Goal: Find specific page/section: Find specific page/section

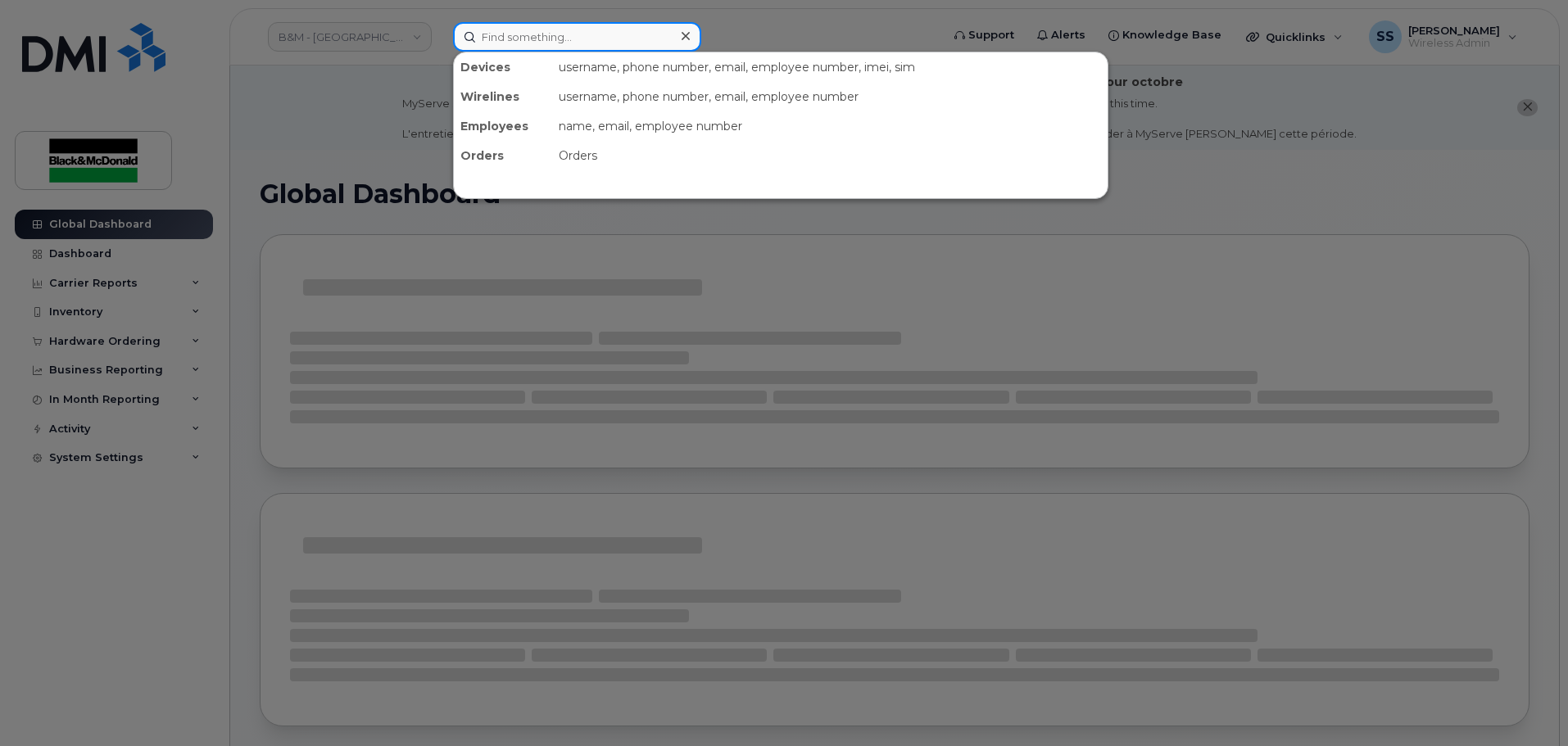
click at [503, 31] on input at bounding box center [577, 36] width 248 height 29
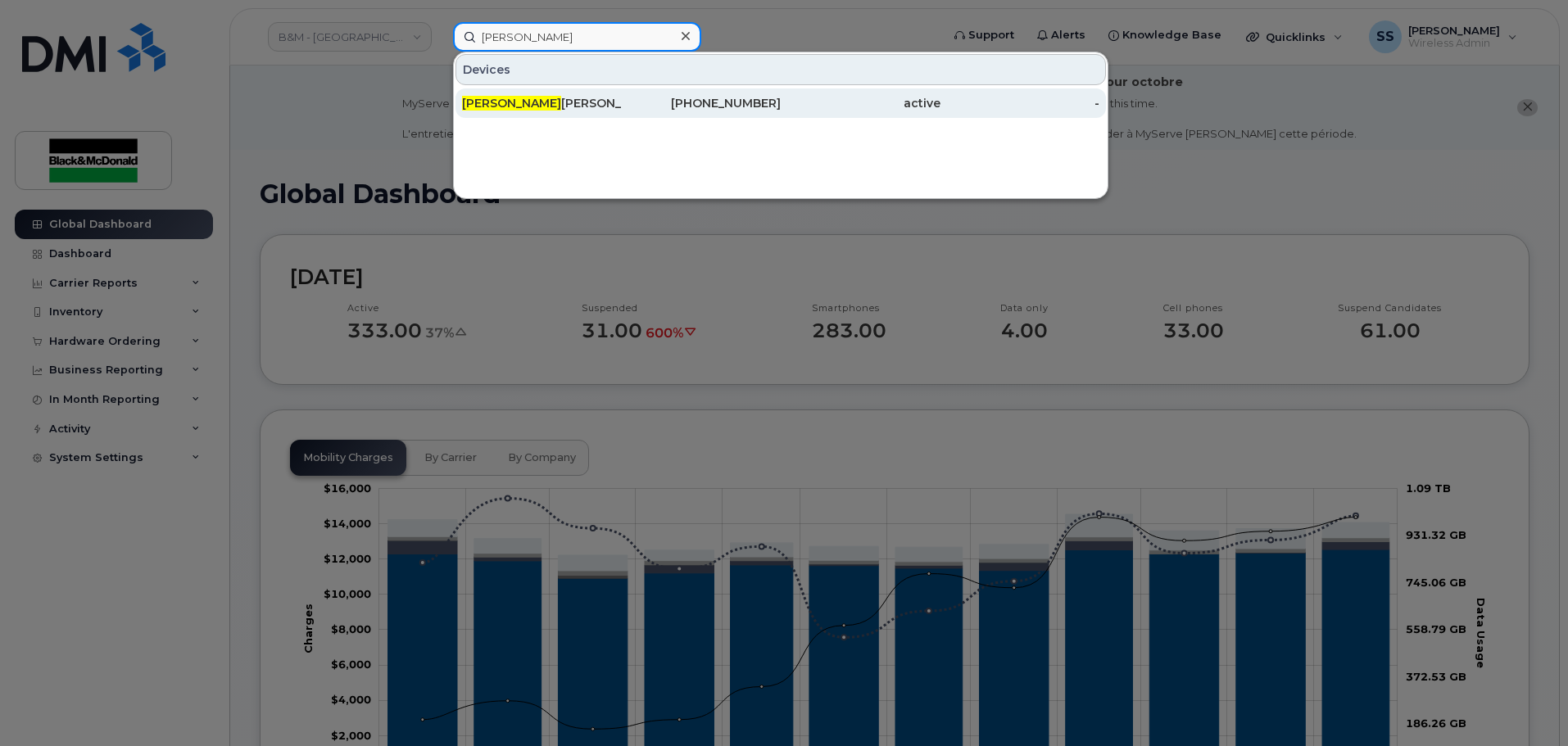
type input "[PERSON_NAME]"
click at [530, 104] on div "[PERSON_NAME]" at bounding box center [542, 103] width 159 height 17
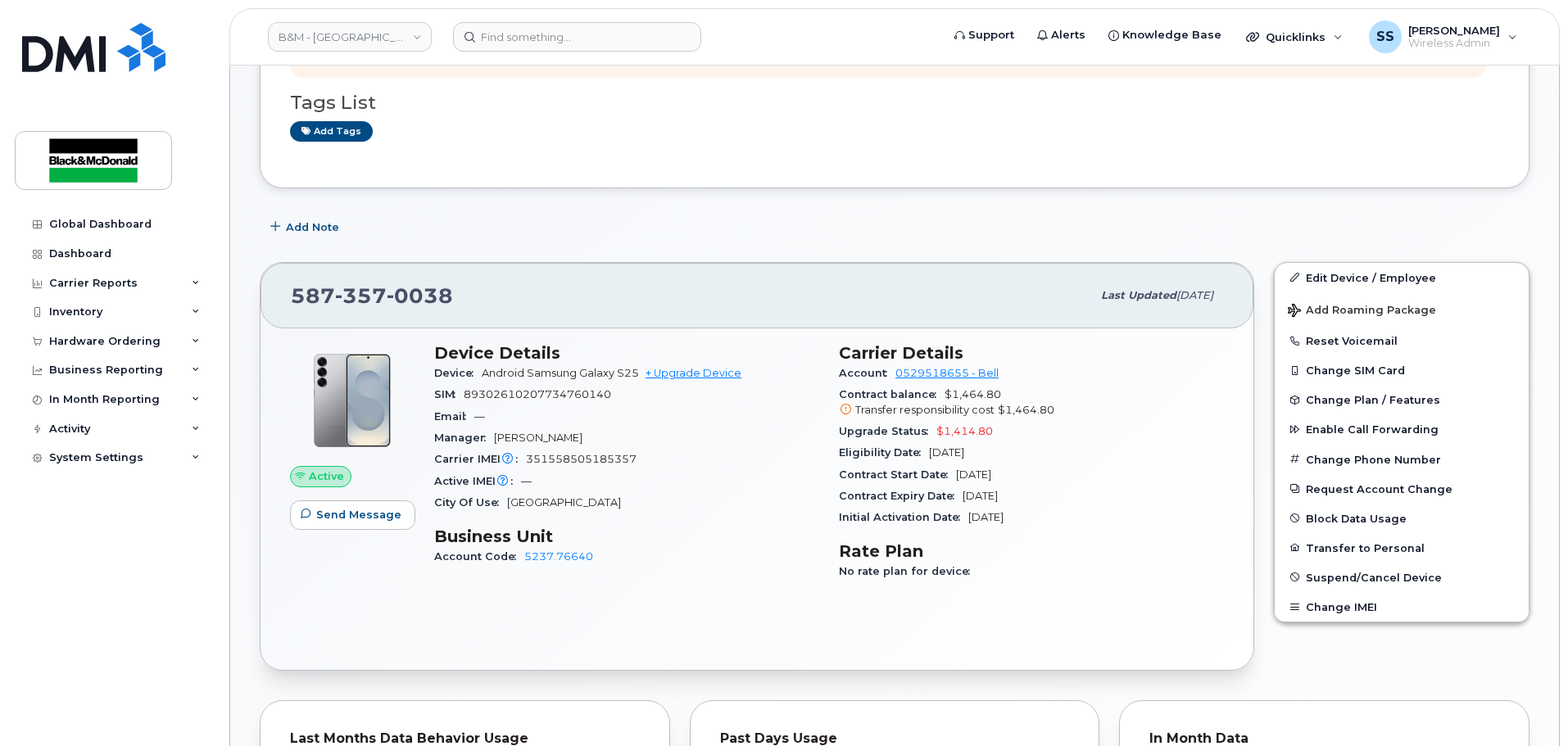
scroll to position [246, 0]
click at [687, 464] on div "Carrier IMEI Carrier IMEI is reported during the last billing cycle or change o…" at bounding box center [627, 458] width 385 height 22
drag, startPoint x: 659, startPoint y: 460, endPoint x: 523, endPoint y: 464, distance: 136.1
click at [523, 464] on div "Carrier IMEI Carrier IMEI is reported during the last billing cycle or change o…" at bounding box center [627, 458] width 385 height 22
copy span "351558505185357"
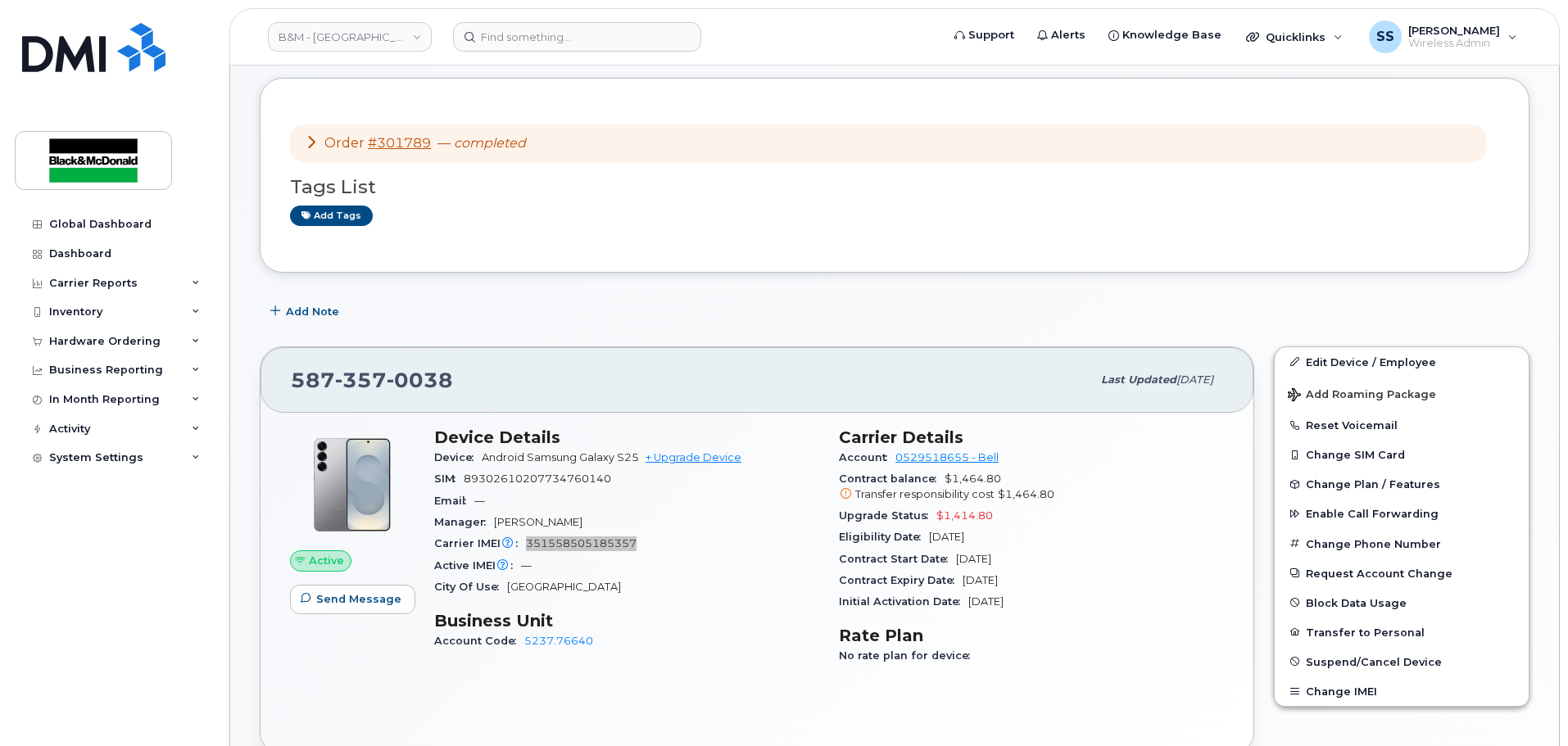
scroll to position [410, 0]
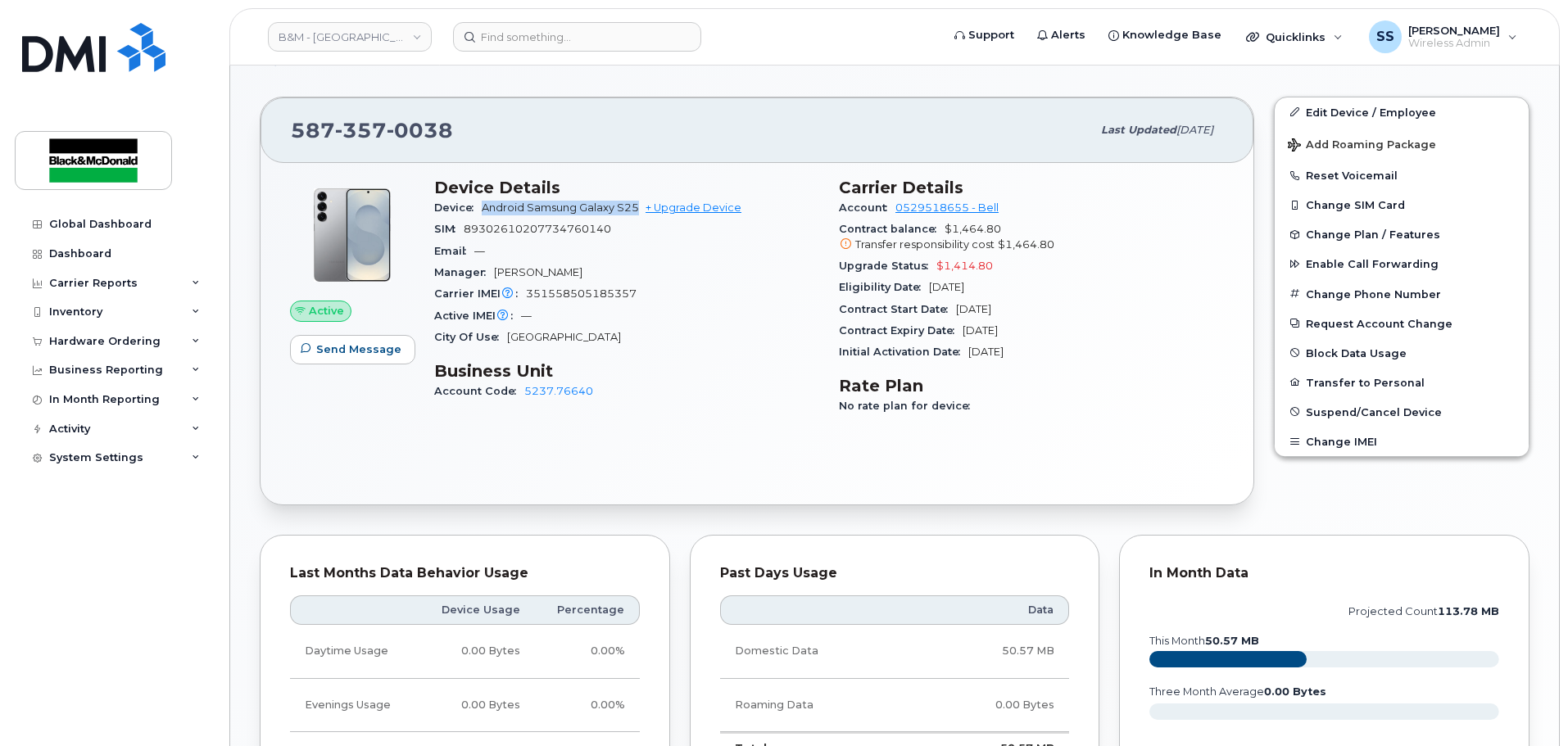
drag, startPoint x: 640, startPoint y: 208, endPoint x: 475, endPoint y: 206, distance: 165.0
click at [475, 206] on div "Device Android Samsung Galaxy S25 + Upgrade Device" at bounding box center [627, 208] width 385 height 22
copy span "Android Samsung Galaxy S25"
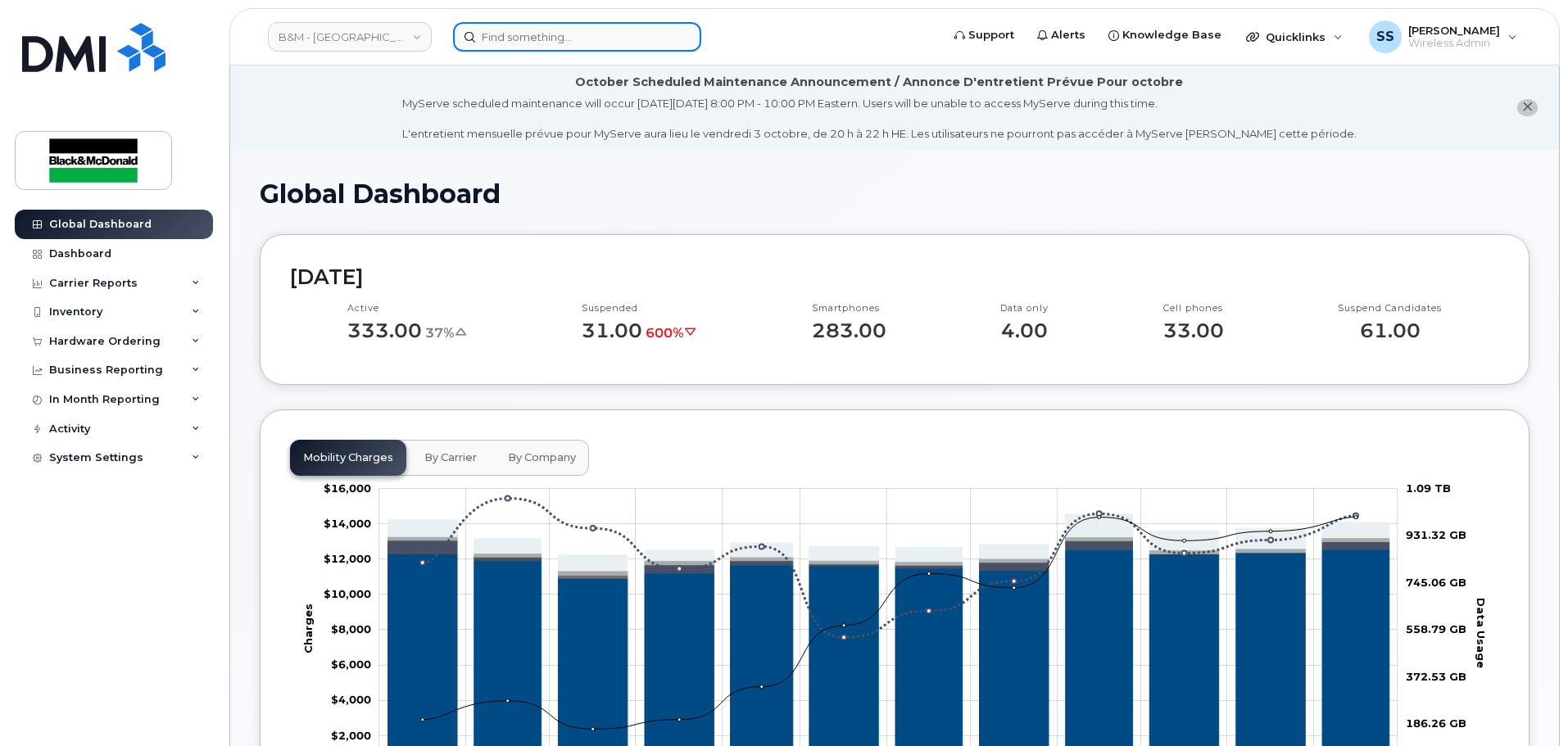
click at [539, 35] on input at bounding box center [577, 36] width 248 height 29
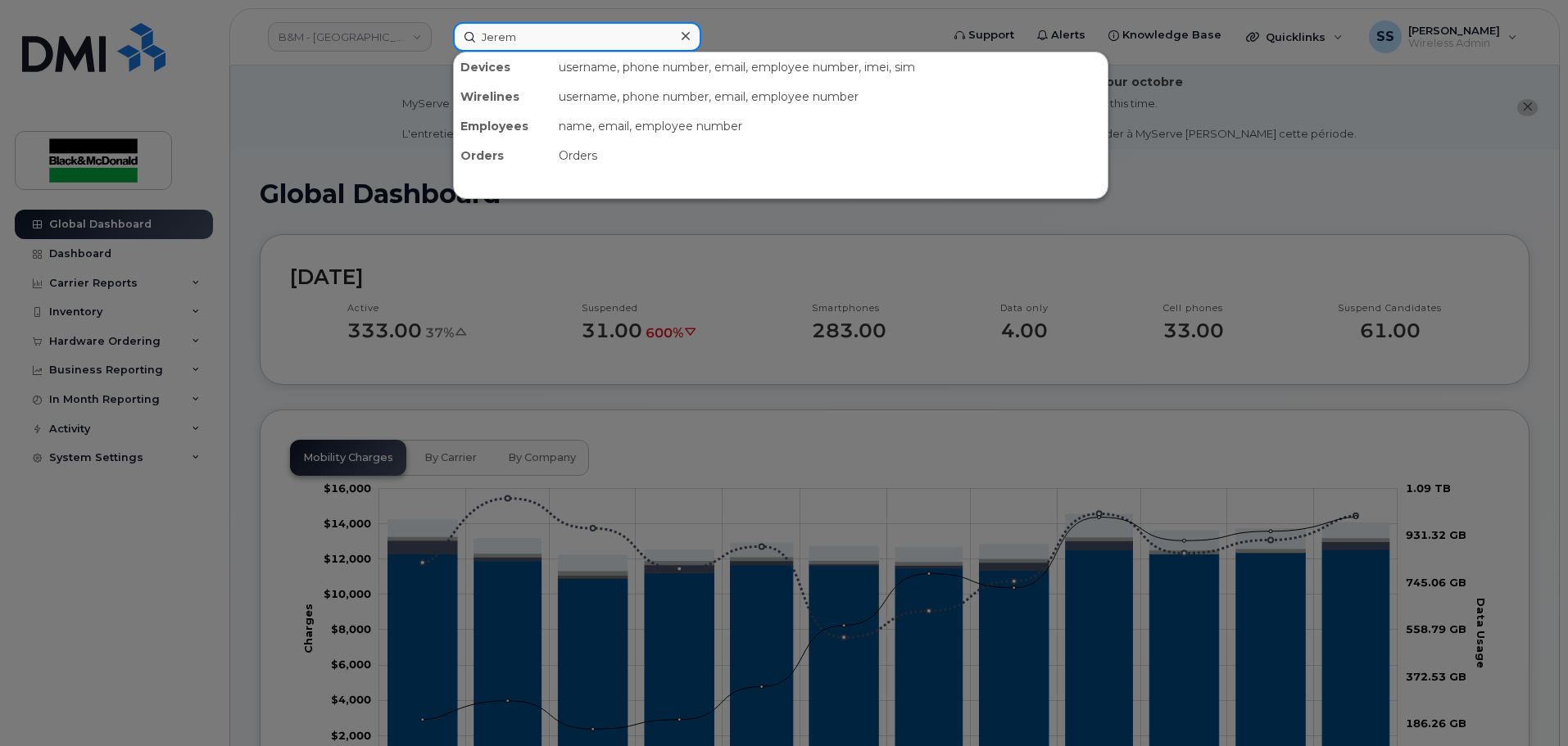
type input "Jeremy"
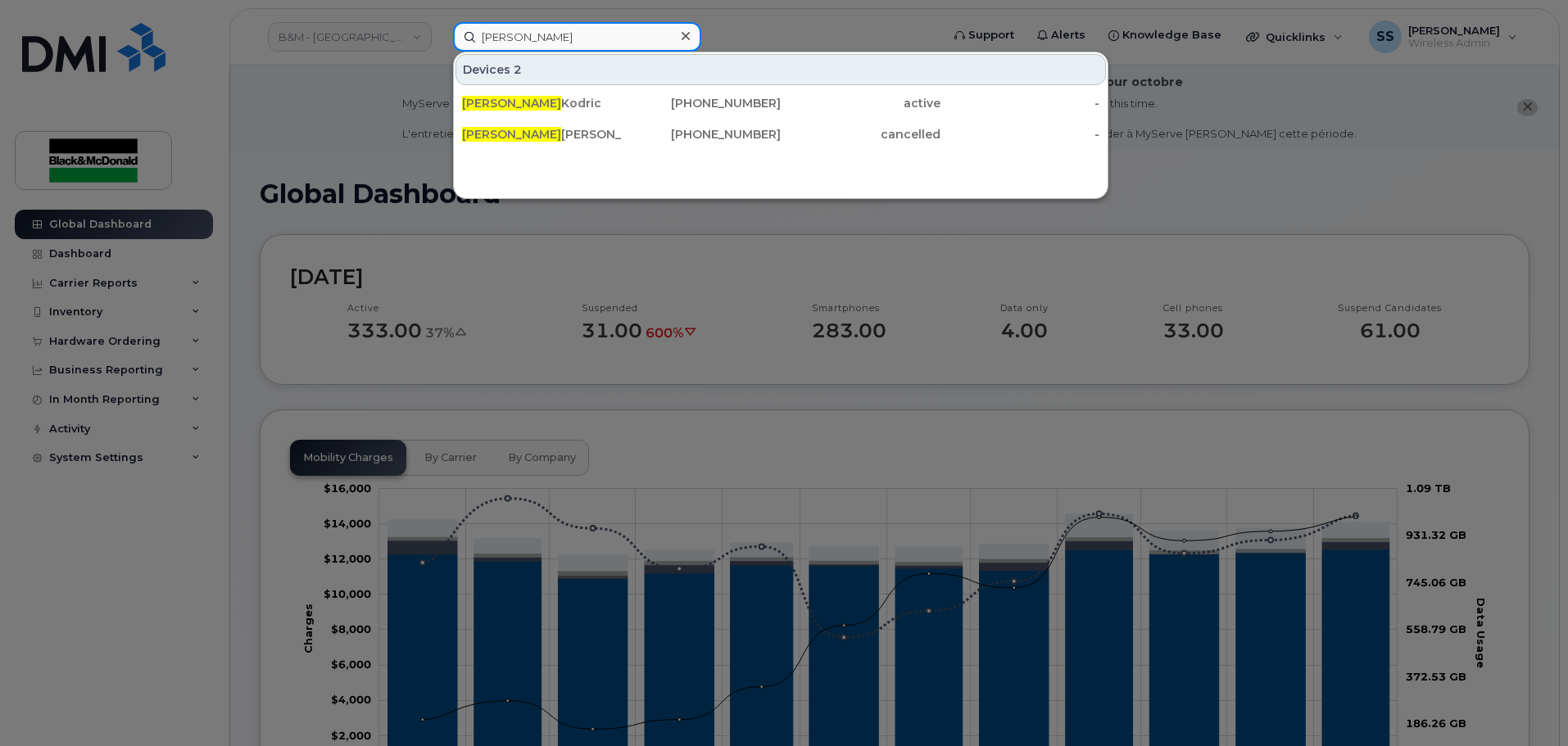
drag, startPoint x: 581, startPoint y: 46, endPoint x: 447, endPoint y: 35, distance: 134.5
click at [454, 36] on input "Jeremy" at bounding box center [577, 36] width 248 height 29
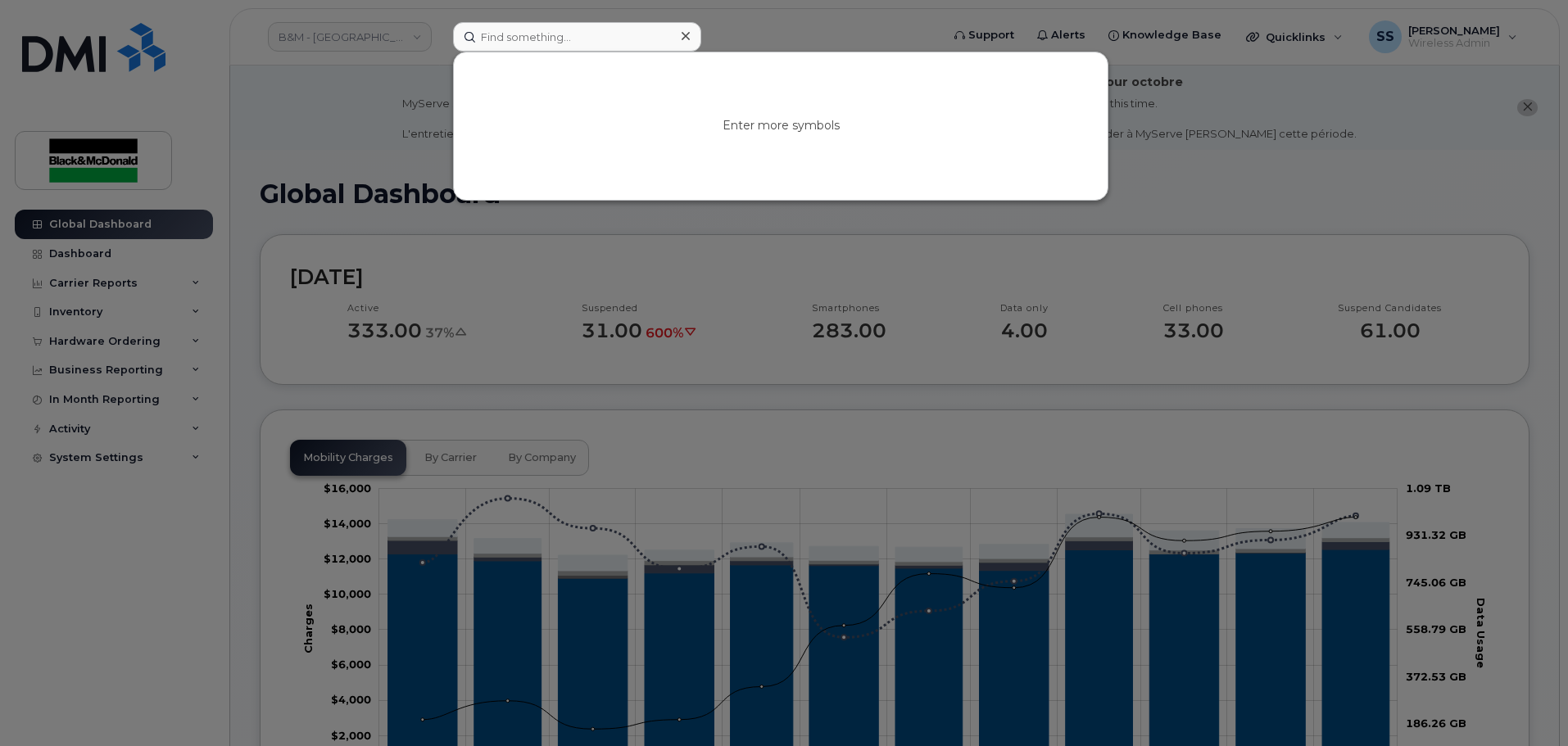
click at [261, 122] on div at bounding box center [784, 373] width 1568 height 746
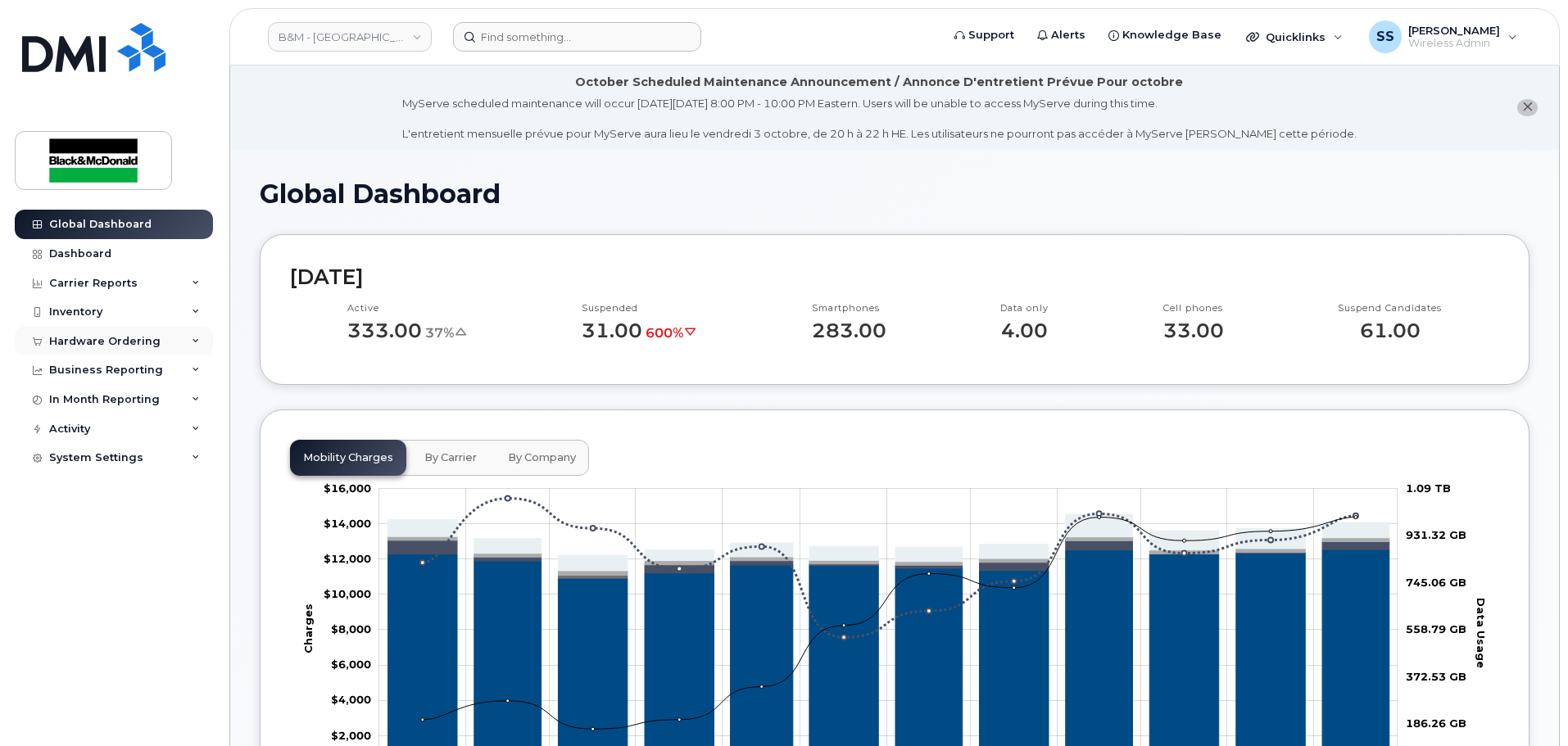
click at [66, 328] on div "Hardware Ordering" at bounding box center [114, 341] width 199 height 29
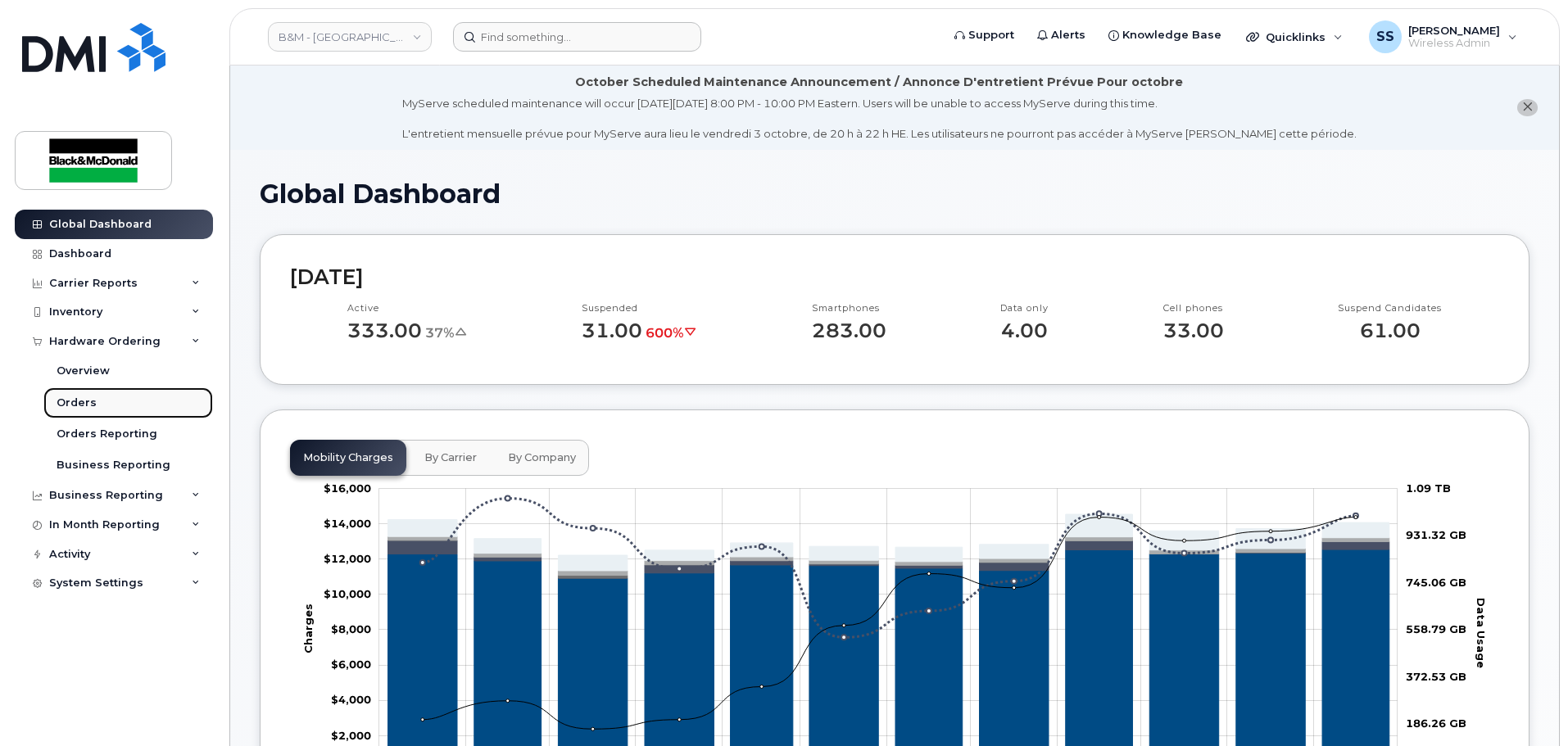
click at [63, 399] on div "Orders" at bounding box center [76, 402] width 40 height 15
